Goal: Navigation & Orientation: Find specific page/section

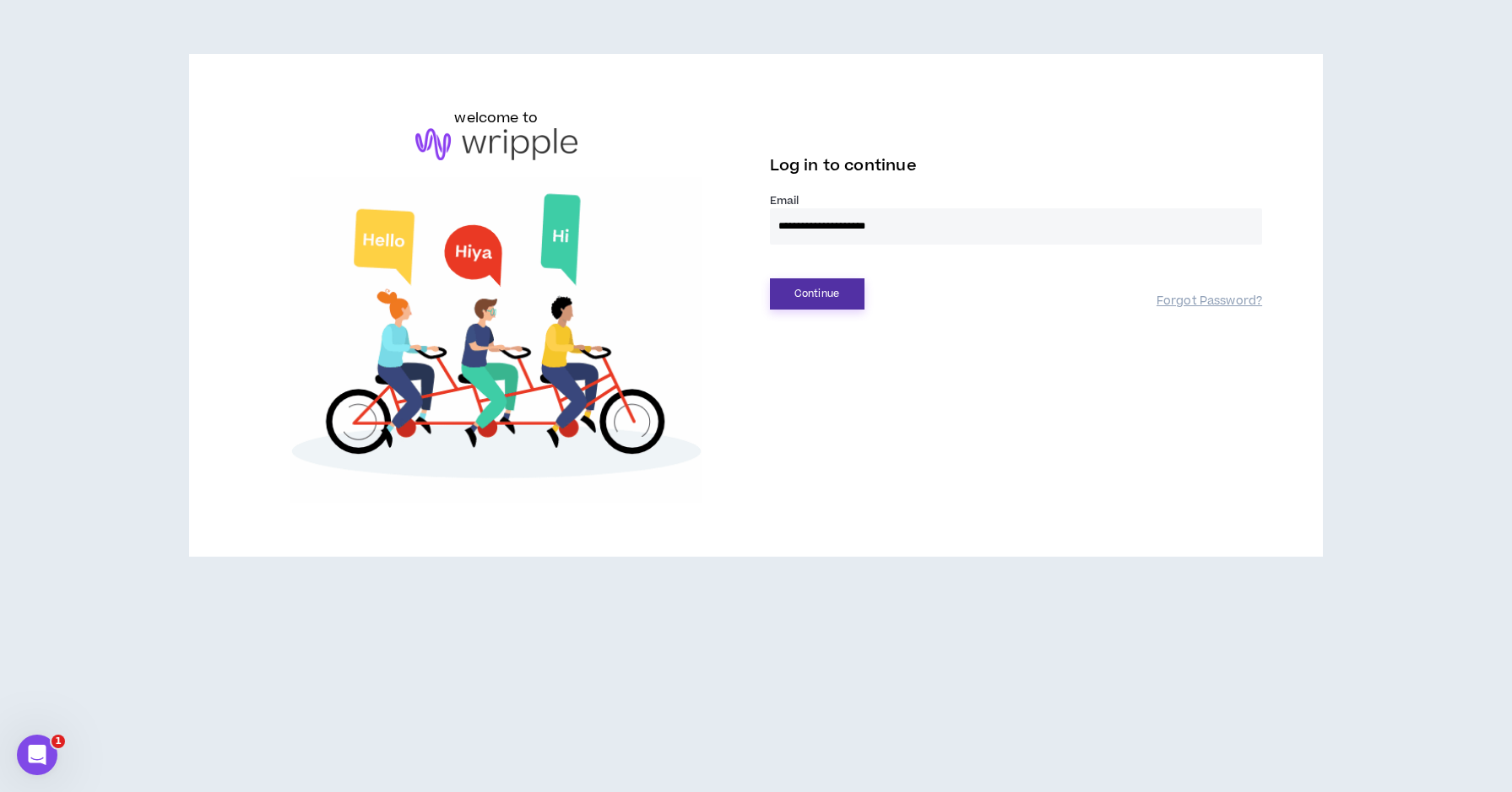
type input "**********"
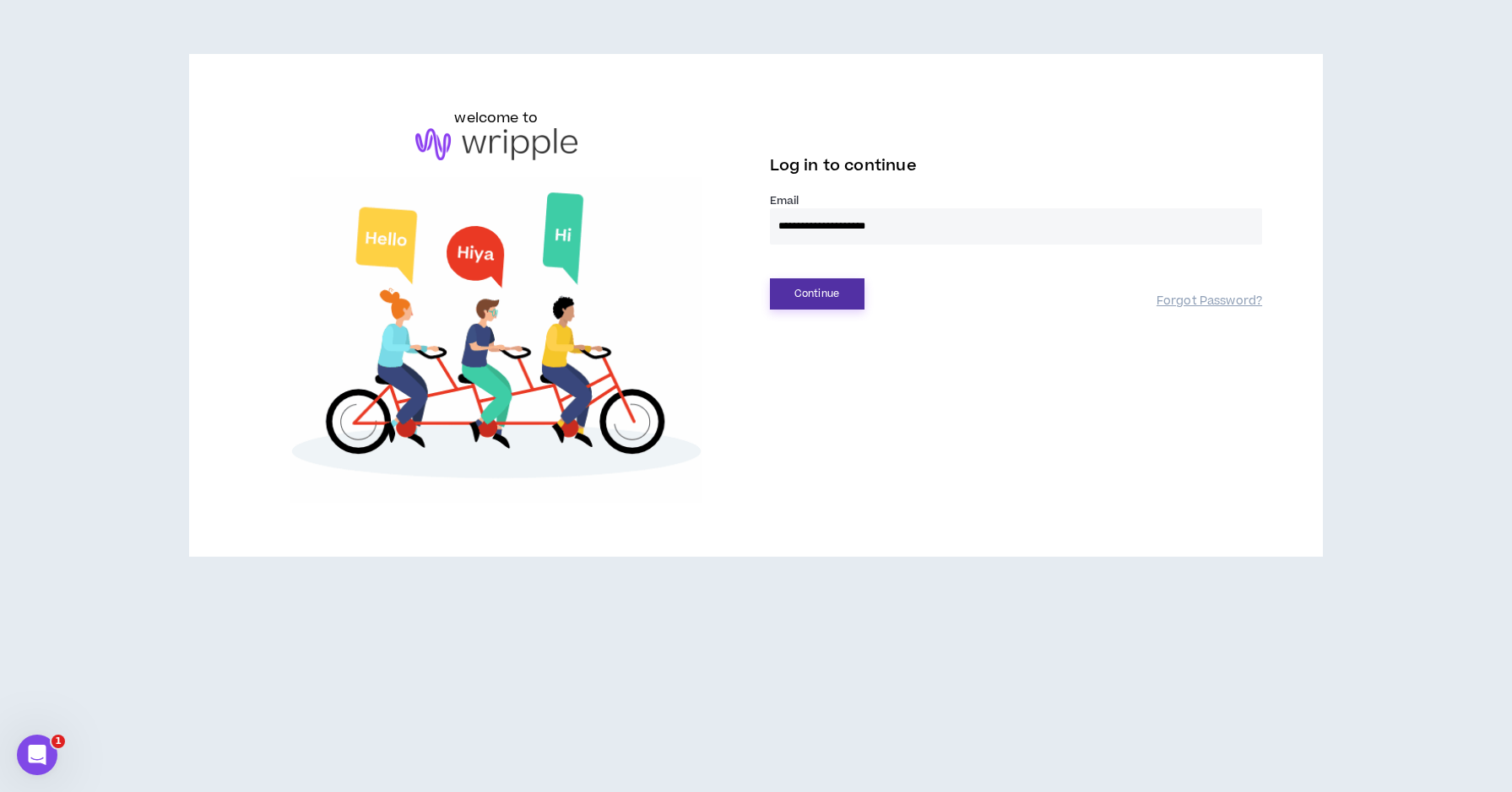
click at [813, 291] on button "Continue" at bounding box center [817, 294] width 94 height 31
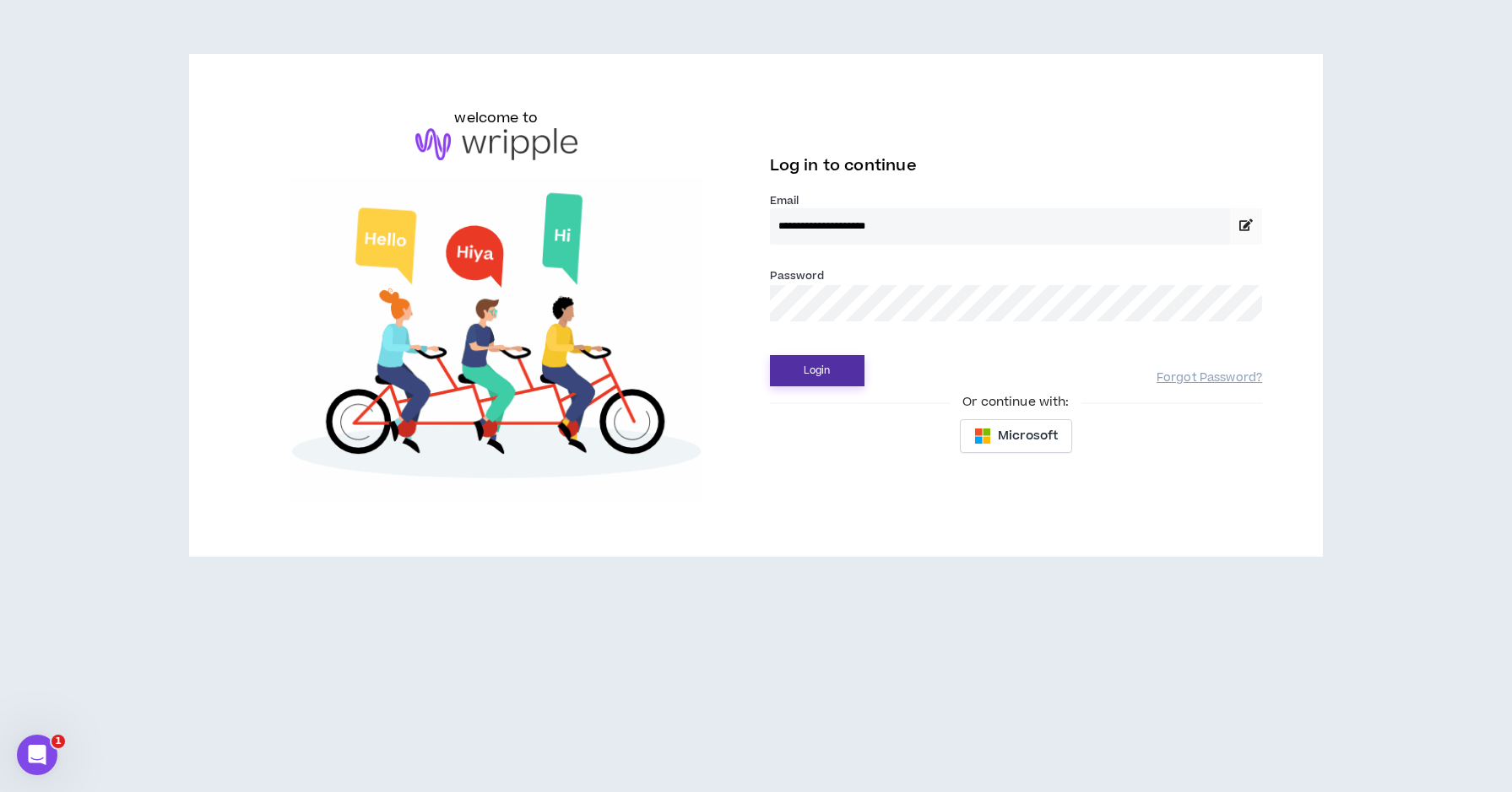
click at [817, 371] on button "Login" at bounding box center [817, 371] width 94 height 31
